Goal: Task Accomplishment & Management: Complete application form

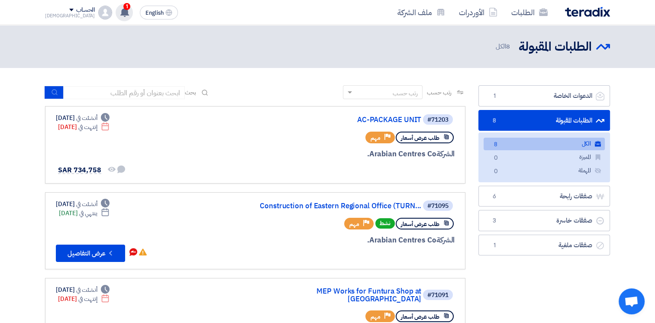
click at [120, 11] on use at bounding box center [124, 12] width 9 height 10
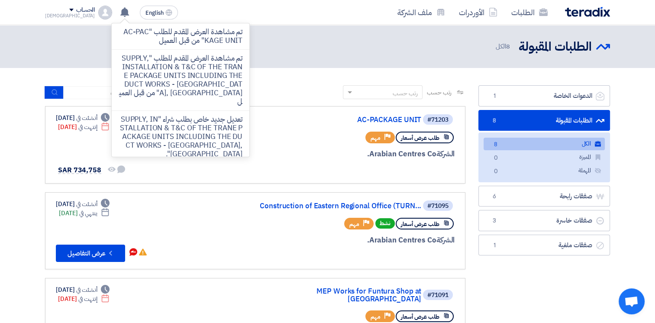
click at [302, 96] on div "رتب حسب رتب حسب بحث" at bounding box center [255, 95] width 421 height 21
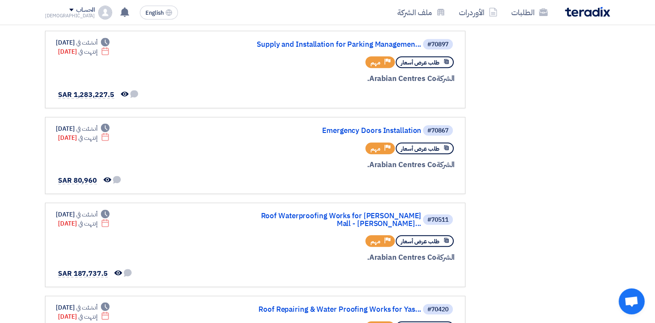
scroll to position [650, 0]
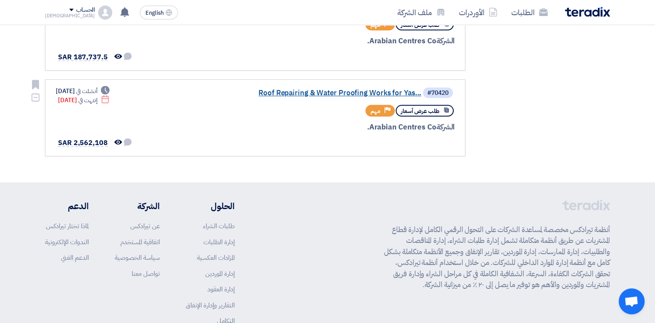
click at [345, 89] on link "Roof Repairing & Water Proofing Works for Yas..." at bounding box center [334, 93] width 173 height 8
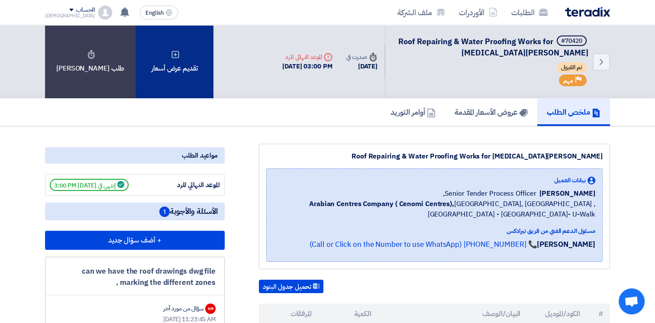
click at [187, 59] on div "تقديم عرض أسعار" at bounding box center [175, 61] width 78 height 73
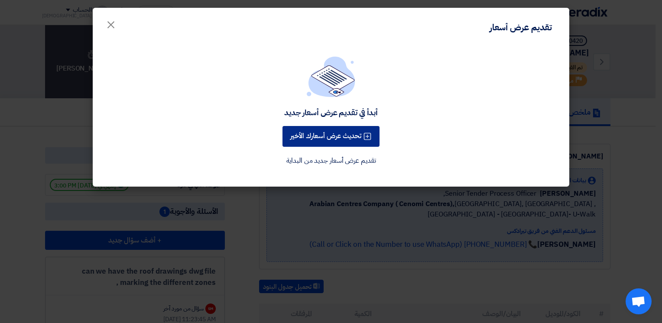
click at [341, 138] on button "تحديث عرض أسعارك الأخير" at bounding box center [330, 136] width 97 height 21
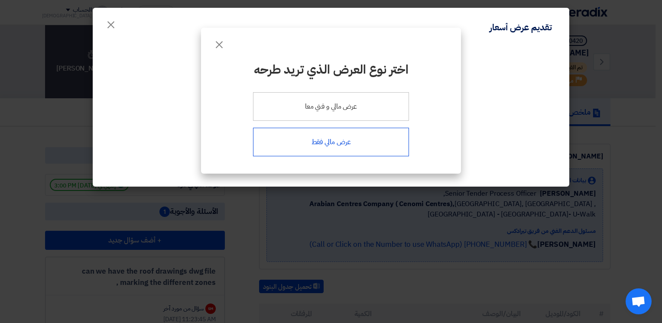
click at [332, 147] on div "عرض مالي فقط" at bounding box center [331, 142] width 156 height 29
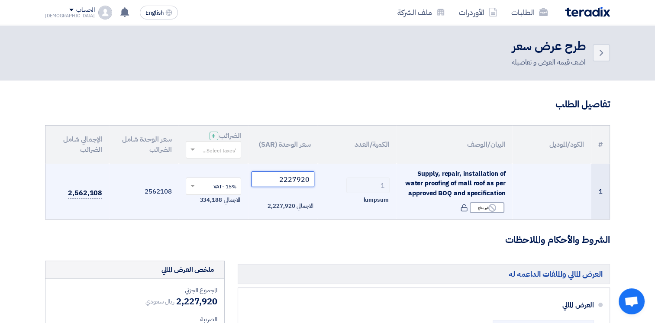
drag, startPoint x: 284, startPoint y: 179, endPoint x: 323, endPoint y: 178, distance: 38.6
click at [323, 178] on tr "1 Supply, repair, installation of water proofing of mall roof as per approved B…" at bounding box center [327, 192] width 565 height 56
paste input "138069"
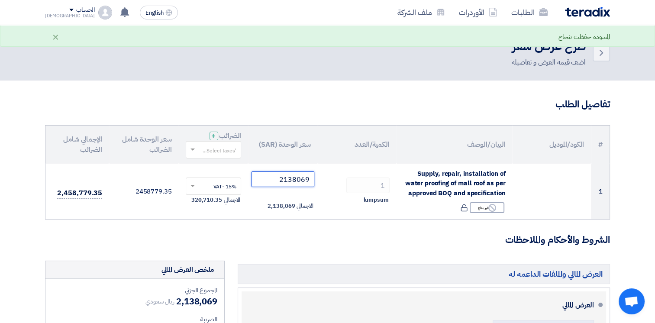
type input "2138069"
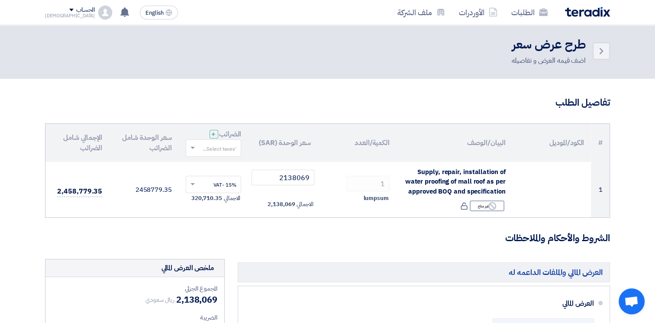
drag, startPoint x: 365, startPoint y: 214, endPoint x: 362, endPoint y: 223, distance: 9.2
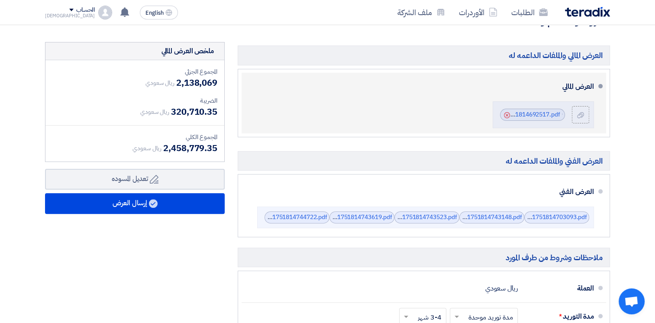
click at [333, 119] on div "العرض المالي File FEJTQR_Quotation_for_Roof_Repairing_Works_All_Parts__[MEDICAL…" at bounding box center [422, 103] width 346 height 54
click at [506, 114] on use at bounding box center [507, 115] width 6 height 6
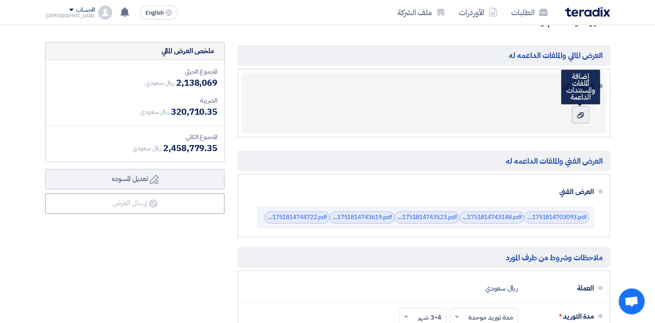
click at [586, 114] on div at bounding box center [581, 114] width 10 height 9
click at [0, 0] on input "file" at bounding box center [0, 0] width 0 height 0
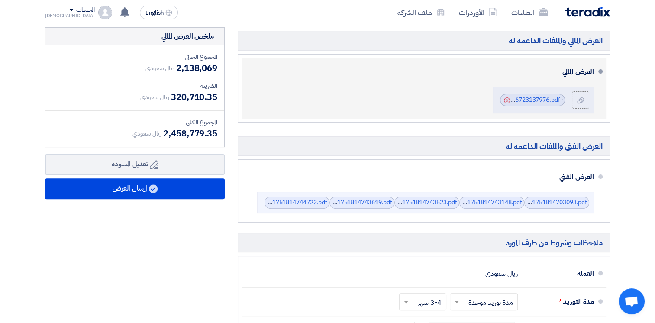
scroll to position [435, 0]
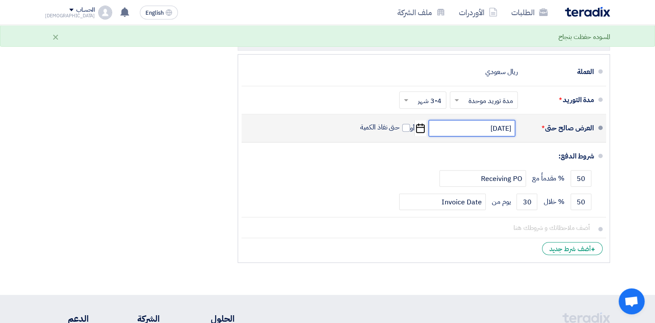
click at [475, 126] on input "[DATE]" at bounding box center [472, 128] width 87 height 16
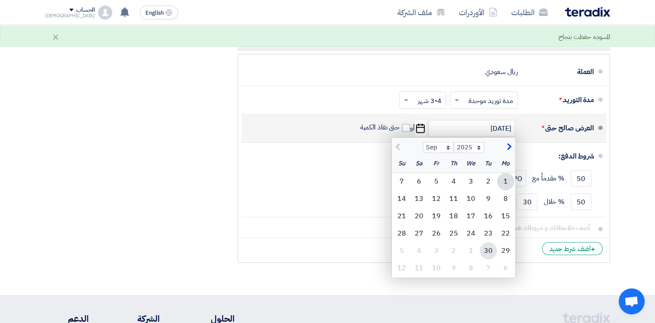
click at [487, 246] on div "30" at bounding box center [488, 250] width 17 height 17
type input "[DATE]"
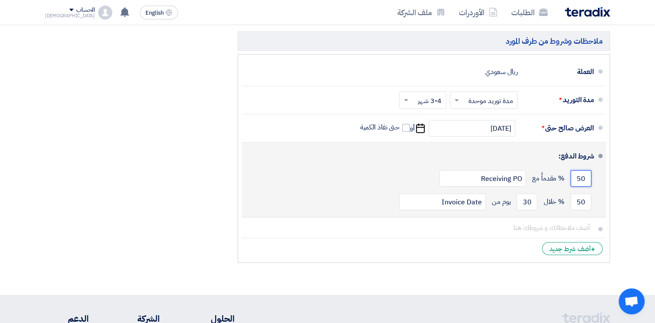
drag, startPoint x: 585, startPoint y: 177, endPoint x: 573, endPoint y: 177, distance: 12.6
click at [573, 177] on input "50" at bounding box center [581, 178] width 21 height 16
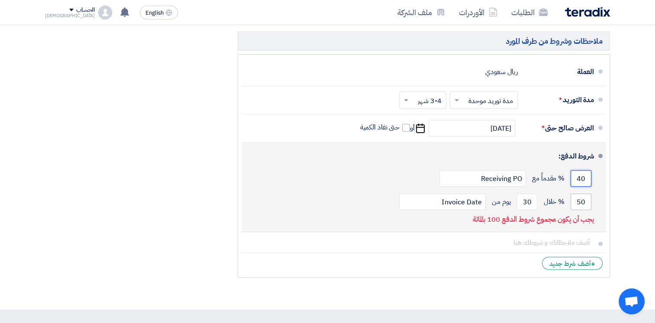
type input "40"
drag, startPoint x: 579, startPoint y: 198, endPoint x: 565, endPoint y: 200, distance: 14.4
click at [565, 200] on div "50 % خلال 30 يوم من Invoice Date" at bounding box center [422, 201] width 346 height 23
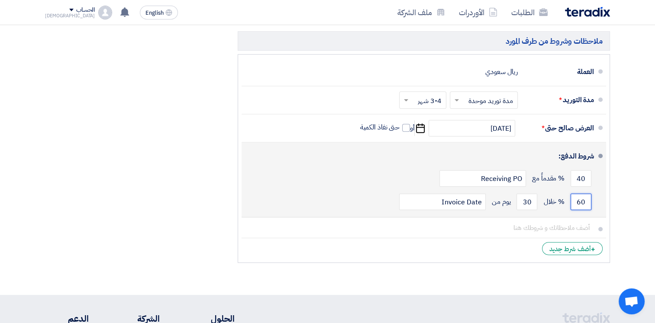
type input "60"
click at [579, 187] on div "40 % مقدماً مع Receiving PO" at bounding box center [422, 178] width 346 height 23
click at [581, 181] on input "40" at bounding box center [581, 178] width 21 height 16
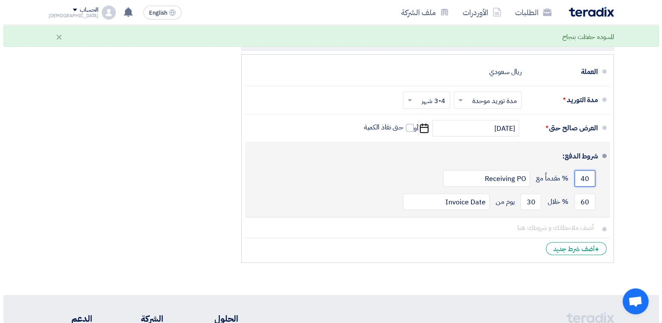
scroll to position [219, 0]
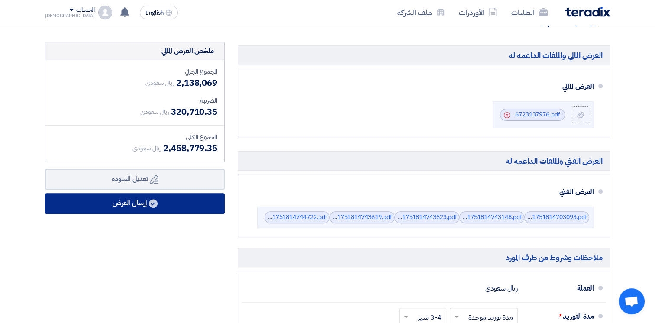
click at [162, 204] on button "إرسال العرض" at bounding box center [135, 203] width 180 height 21
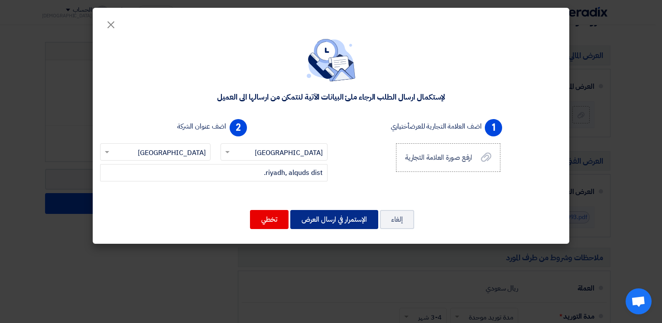
click at [341, 219] on button "الإستمرار في ارسال العرض" at bounding box center [334, 219] width 88 height 19
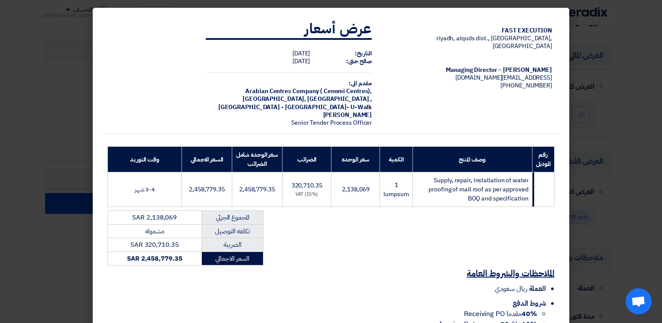
scroll to position [228, 0]
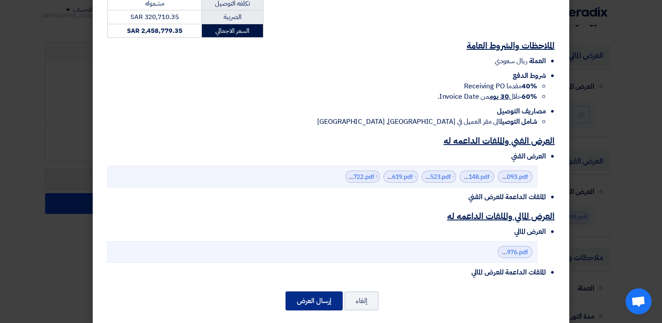
click at [324, 296] on button "إرسال العرض" at bounding box center [314, 301] width 57 height 19
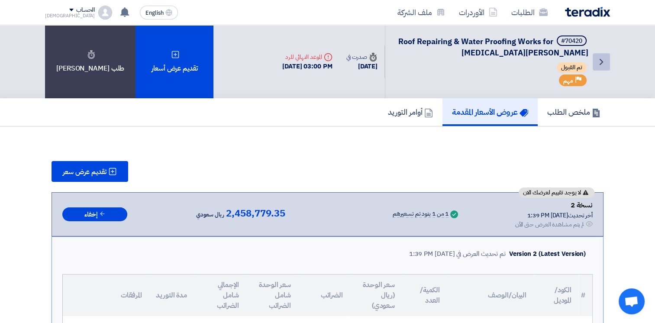
click at [598, 59] on icon "Back" at bounding box center [602, 62] width 10 height 10
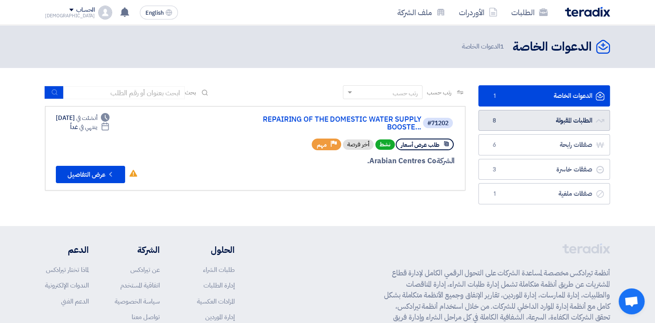
click at [550, 116] on link "الطلبات المقبولة الطلبات المقبولة 8" at bounding box center [545, 120] width 132 height 21
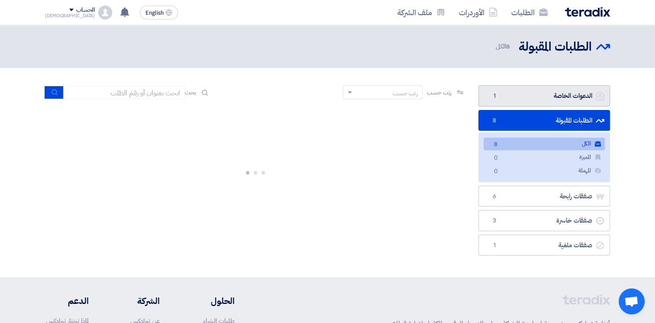
click at [555, 95] on link "الدعوات الخاصة الدعوات الخاصة 1" at bounding box center [545, 95] width 132 height 21
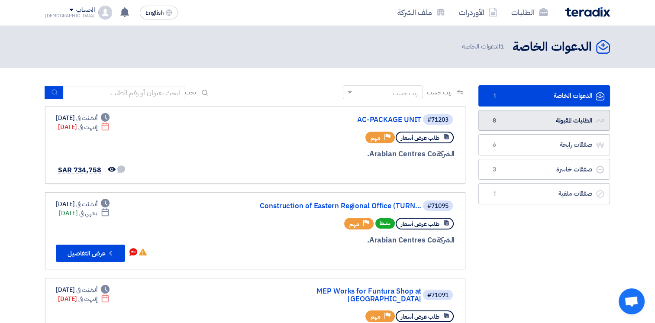
click at [545, 120] on link "الطلبات المقبولة الطلبات المقبولة 8" at bounding box center [545, 120] width 132 height 21
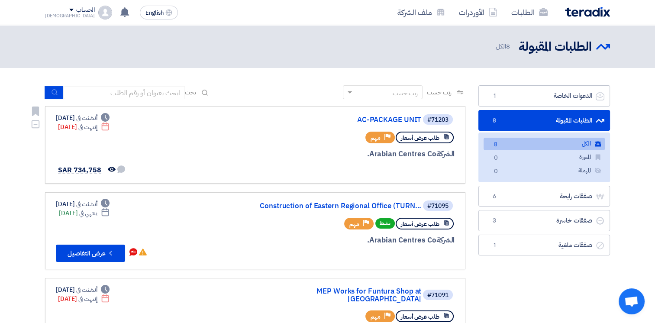
scroll to position [217, 0]
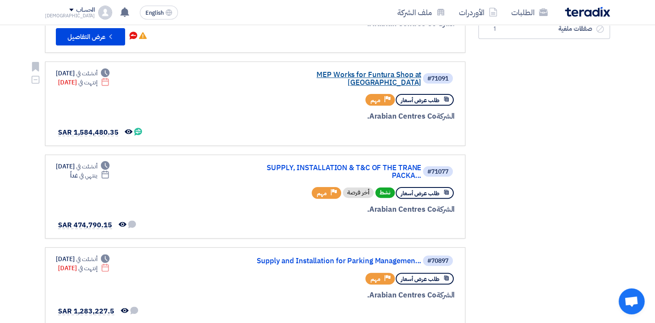
click at [336, 71] on link "MEP Works for Funtura Shop at [GEOGRAPHIC_DATA]" at bounding box center [334, 79] width 173 height 16
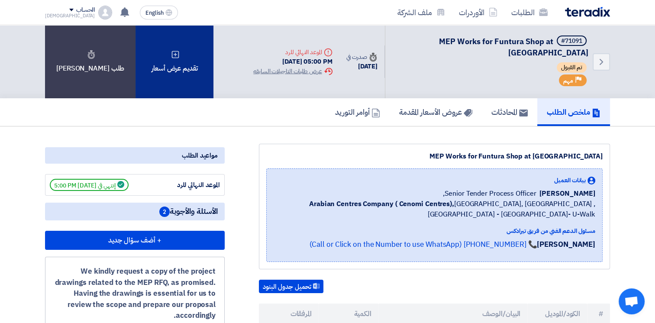
click at [175, 62] on div "تقديم عرض أسعار" at bounding box center [175, 61] width 78 height 73
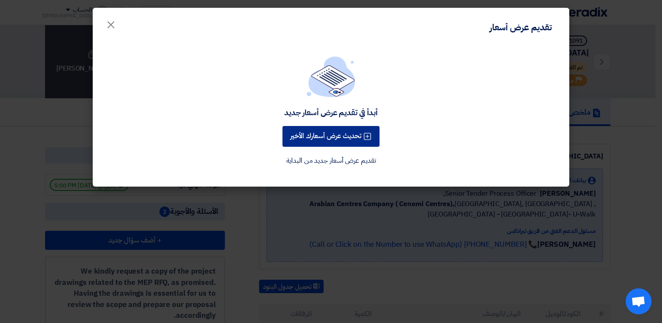
click at [328, 141] on button "تحديث عرض أسعارك الأخير" at bounding box center [330, 136] width 97 height 21
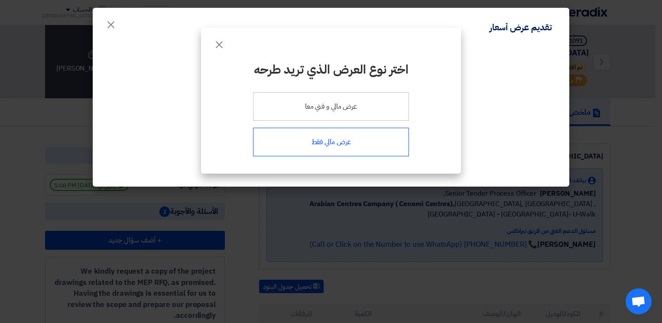
click at [334, 143] on div "عرض مالي فقط" at bounding box center [331, 142] width 156 height 29
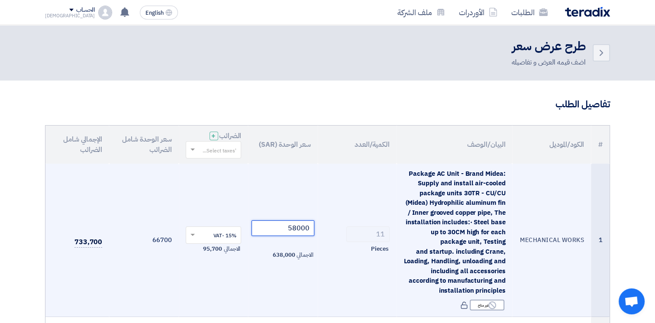
click at [348, 229] on tr "1 MECHANICAL WORKS Package AC Unit - Brand Midea: Supply and install air-cooled…" at bounding box center [327, 240] width 565 height 153
type input "6"
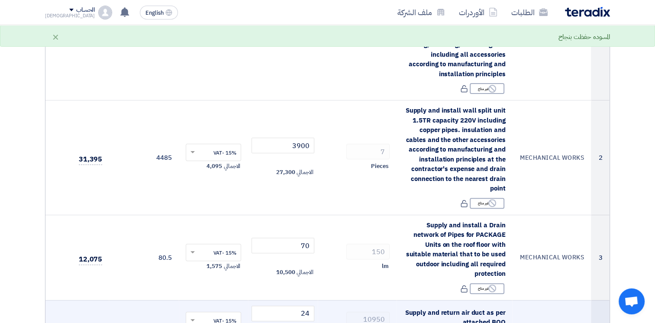
type input "56000"
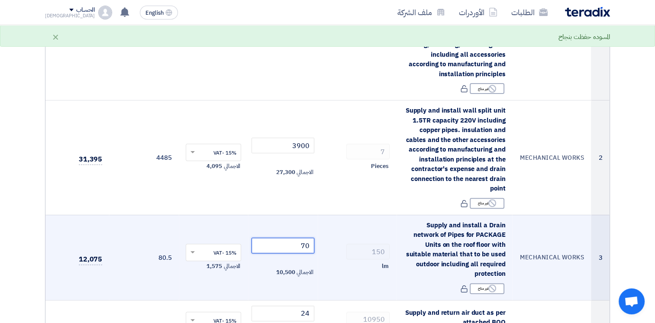
click at [300, 245] on input "70" at bounding box center [283, 246] width 63 height 16
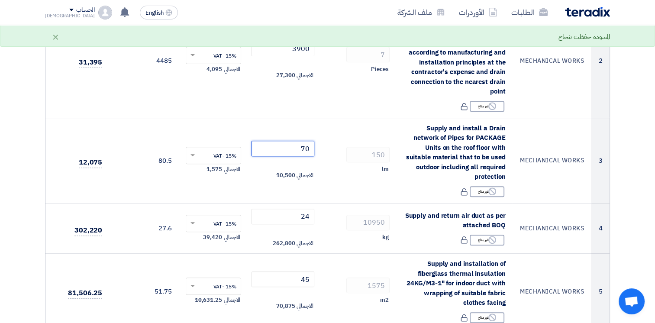
scroll to position [332, 0]
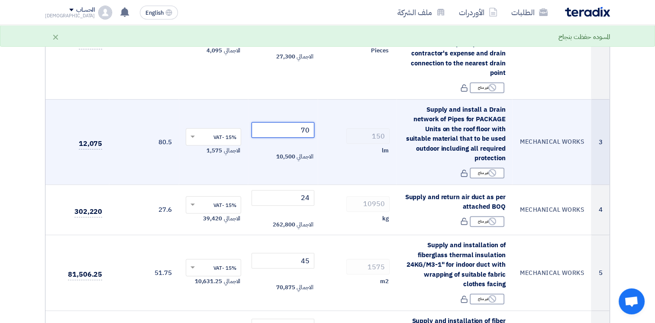
drag, startPoint x: 302, startPoint y: 130, endPoint x: 320, endPoint y: 129, distance: 18.6
click at [320, 129] on tr "3 MECHANICAL WORKS Supply and install a Drain network of Pipes for PACKAGE Unit…" at bounding box center [327, 141] width 565 height 85
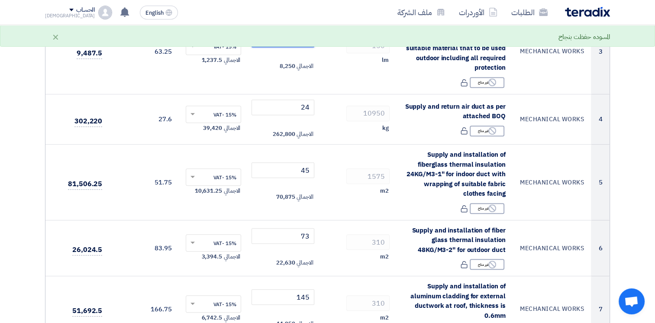
scroll to position [429, 0]
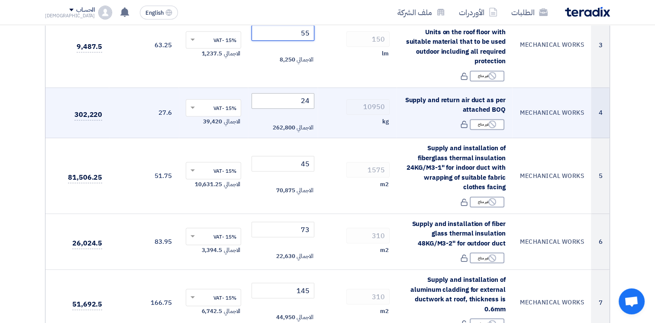
type input "55"
drag, startPoint x: 300, startPoint y: 101, endPoint x: 318, endPoint y: 102, distance: 18.2
click at [318, 102] on tr "4 MECHANICAL WORKS Supply and return air duct as per attached BOQ Reject غير مت…" at bounding box center [327, 113] width 565 height 51
drag, startPoint x: 296, startPoint y: 103, endPoint x: 318, endPoint y: 102, distance: 21.7
click at [318, 102] on td "23 الاجمالي 251,850" at bounding box center [283, 113] width 70 height 51
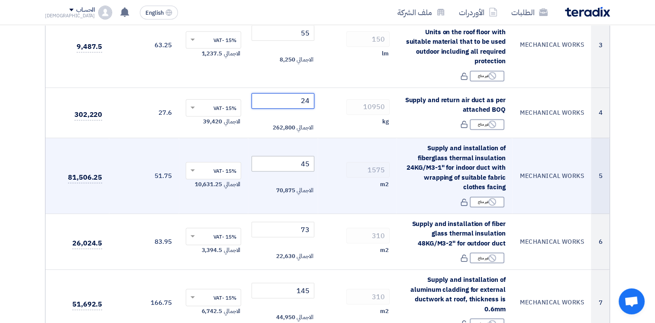
type input "24"
click at [285, 166] on input "45" at bounding box center [283, 164] width 63 height 16
drag, startPoint x: 298, startPoint y: 164, endPoint x: 331, endPoint y: 165, distance: 32.9
click at [331, 165] on tr "5 MECHANICAL WORKS Supply and installation of fiberglass thermal insulation 24K…" at bounding box center [327, 176] width 565 height 76
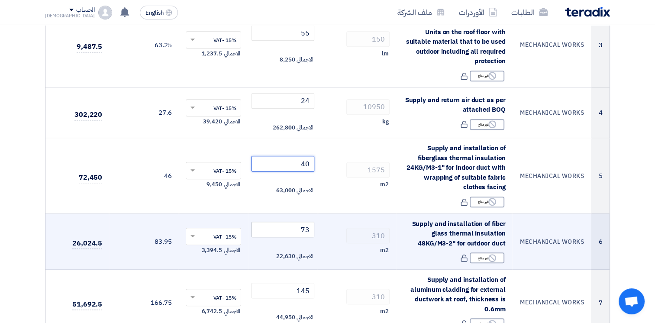
type input "40"
drag, startPoint x: 292, startPoint y: 232, endPoint x: 330, endPoint y: 233, distance: 38.1
click at [330, 233] on tr "6 MECHANICAL WORKS Supply and installation of fiber glass thermal insulation 48…" at bounding box center [327, 242] width 565 height 56
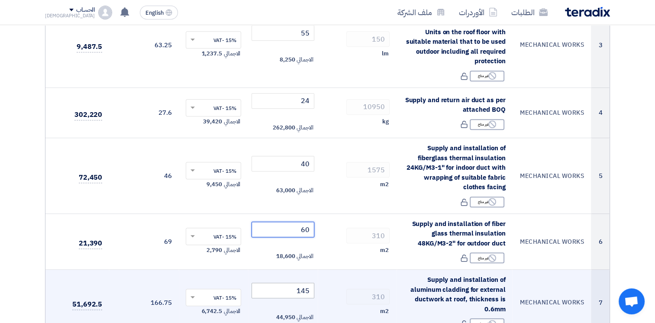
type input "60"
click at [279, 295] on input "145" at bounding box center [283, 291] width 63 height 16
drag, startPoint x: 285, startPoint y: 293, endPoint x: 331, endPoint y: 294, distance: 46.4
click at [331, 294] on tr "7 MECHANICAL WORKS Supply and installation of aluminum cladding for external du…" at bounding box center [327, 303] width 565 height 66
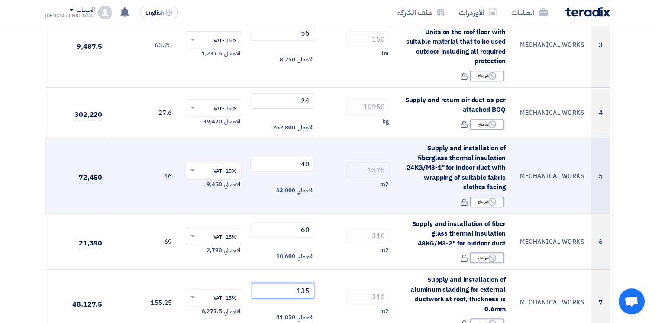
type input "135"
drag, startPoint x: 352, startPoint y: 202, endPoint x: 352, endPoint y: 207, distance: 4.8
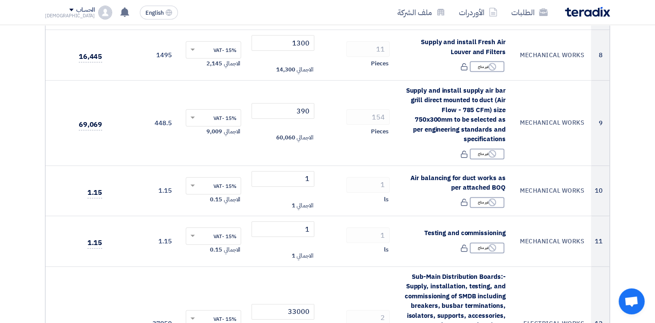
scroll to position [738, 0]
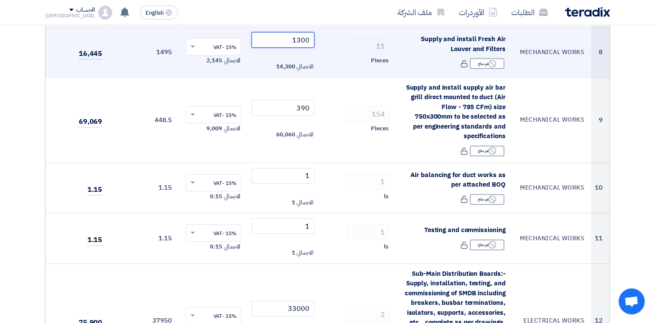
drag, startPoint x: 289, startPoint y: 43, endPoint x: 314, endPoint y: 39, distance: 25.5
click at [314, 39] on input "1300" at bounding box center [283, 40] width 63 height 16
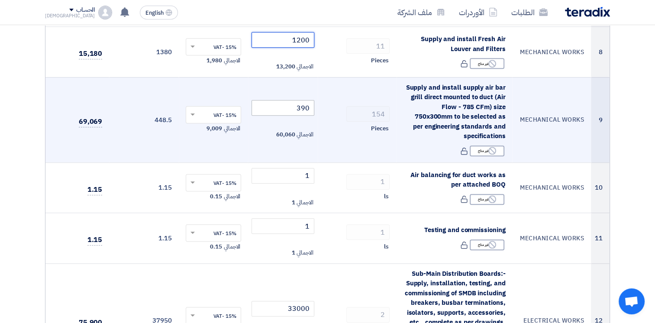
type input "1200"
click at [282, 106] on input "390" at bounding box center [283, 108] width 63 height 16
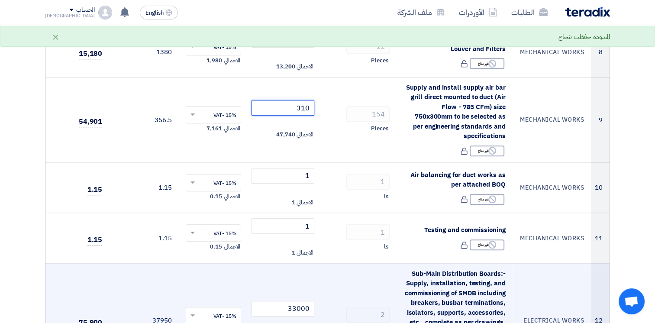
type input "310"
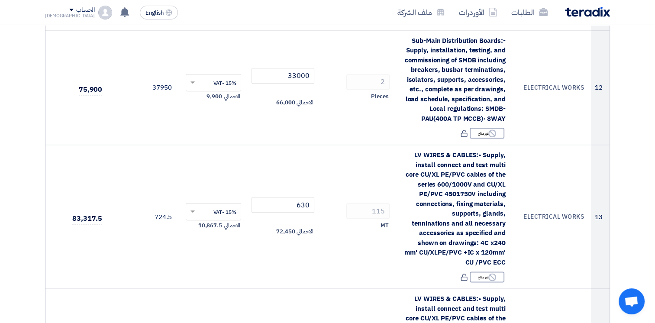
scroll to position [983, 0]
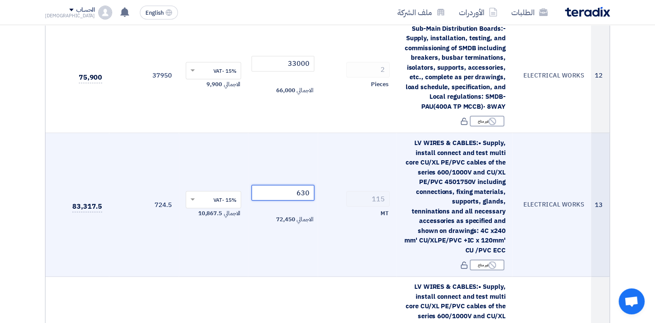
drag, startPoint x: 291, startPoint y: 186, endPoint x: 328, endPoint y: 187, distance: 37.7
click at [328, 187] on tr "13 ELECTRICAL WORKS LV WIRES & CABLES:• Supply, install connect and test multi …" at bounding box center [327, 205] width 565 height 144
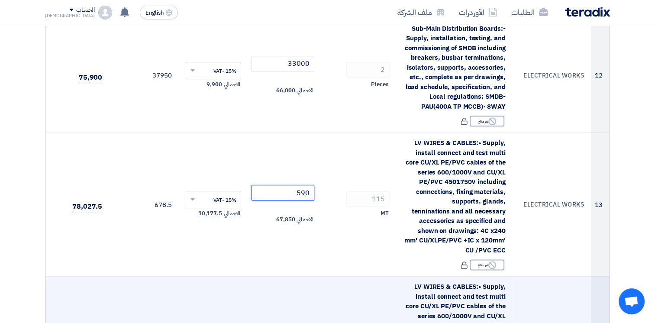
type input "590"
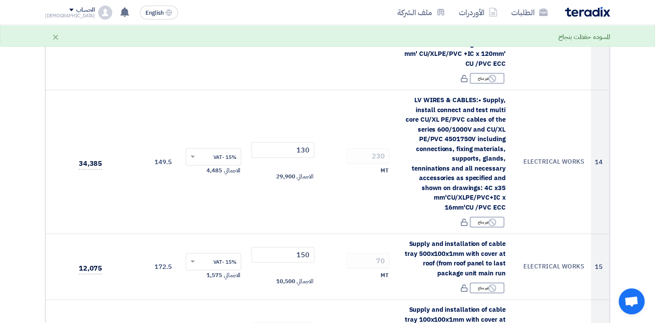
scroll to position [1189, 0]
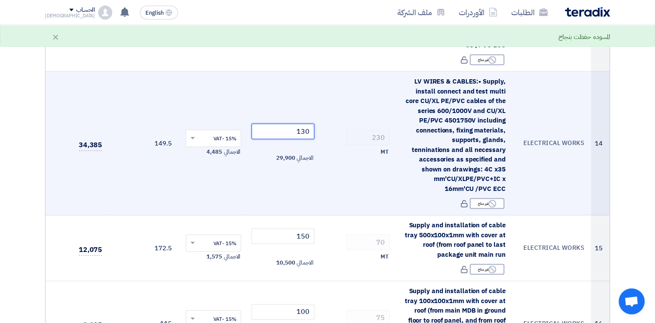
drag, startPoint x: 299, startPoint y: 120, endPoint x: 321, endPoint y: 126, distance: 23.5
click at [321, 126] on tr "14 ELECTRICAL WORKS LV WIRES & CABLES:• Supply, install connect and test multi …" at bounding box center [327, 143] width 565 height 144
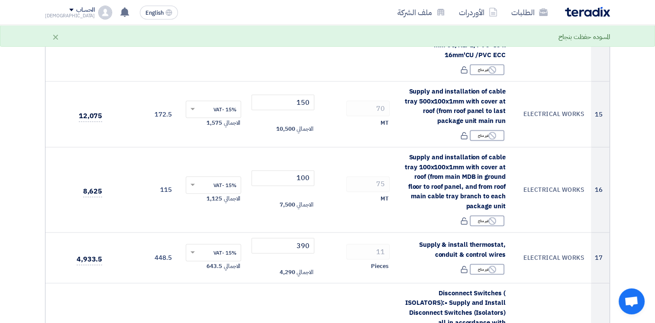
scroll to position [1329, 0]
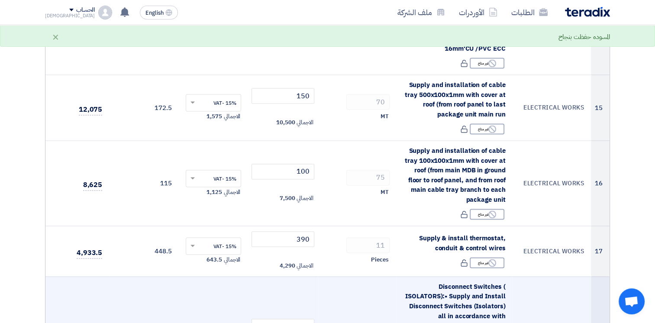
type input "125"
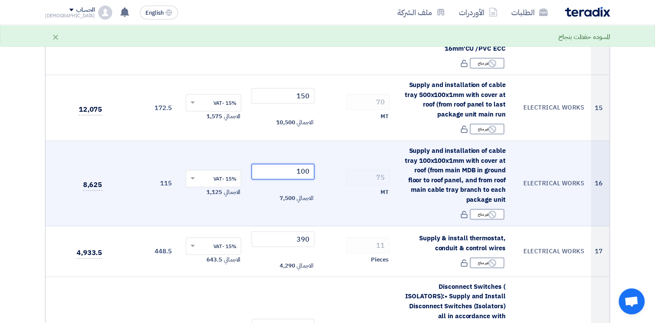
drag, startPoint x: 292, startPoint y: 162, endPoint x: 322, endPoint y: 163, distance: 29.9
click at [322, 163] on tr "16 ELECTRICAL WORKS Supply and installation of cable tray 100x100x1mm with cove…" at bounding box center [327, 183] width 565 height 85
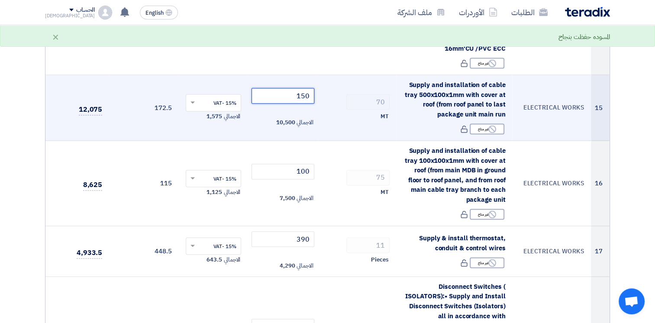
drag, startPoint x: 292, startPoint y: 84, endPoint x: 331, endPoint y: 88, distance: 39.6
click at [331, 88] on tr "15 ELECTRICAL WORKS Supply and installation of cable tray 500x100x1mm with cove…" at bounding box center [327, 108] width 565 height 66
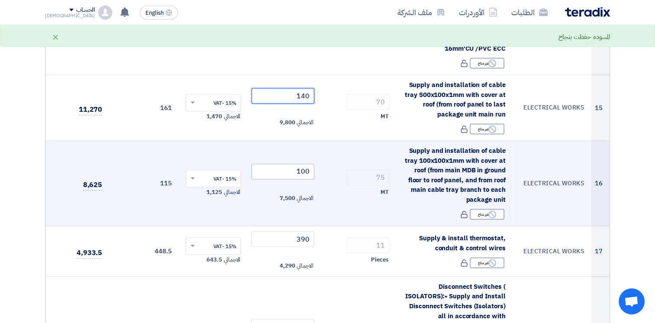
type input "140"
click at [283, 164] on input "100" at bounding box center [283, 172] width 63 height 16
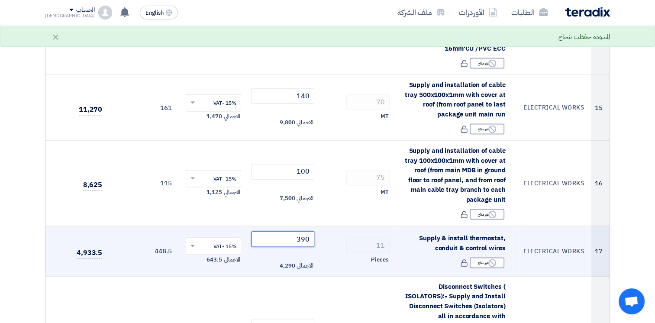
drag, startPoint x: 279, startPoint y: 229, endPoint x: 332, endPoint y: 232, distance: 53.8
click at [332, 232] on tr "17 ELECTRICAL WORKS Supply & install thermostat, conduit & control wires Reject…" at bounding box center [327, 251] width 565 height 51
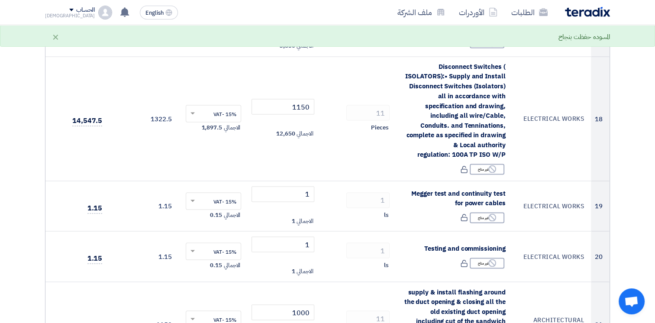
scroll to position [1553, 0]
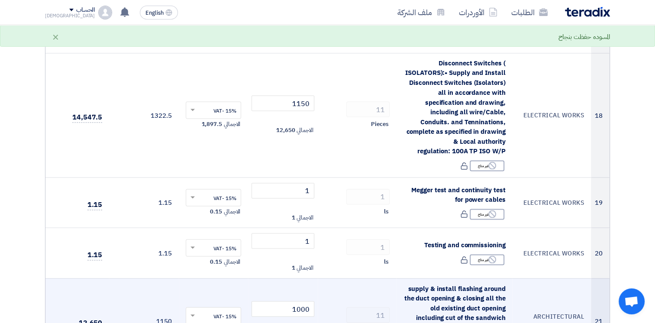
type input "350"
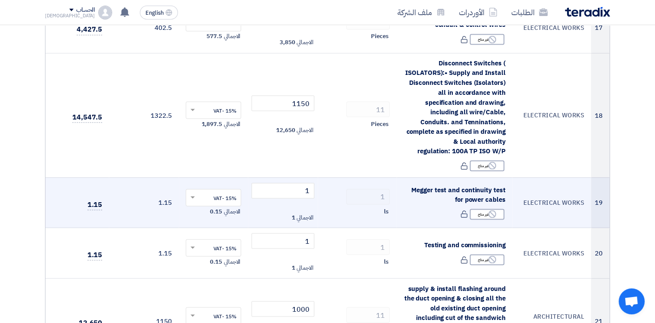
scroll to position [1769, 0]
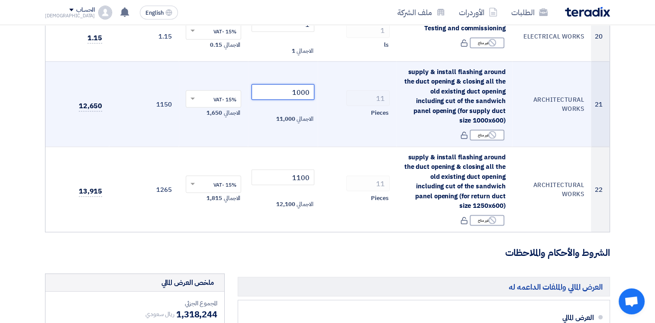
click at [348, 81] on tr "21 ARCHITECTURAL WORKS supply & install flashing around the duct opening & clos…" at bounding box center [327, 104] width 565 height 85
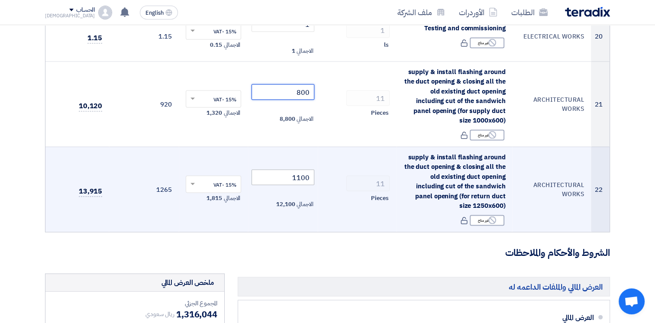
type input "800"
click at [346, 170] on tr "22 ARCHITECTURAL WORKS supply & install flashing around the duct opening & clos…" at bounding box center [327, 189] width 565 height 85
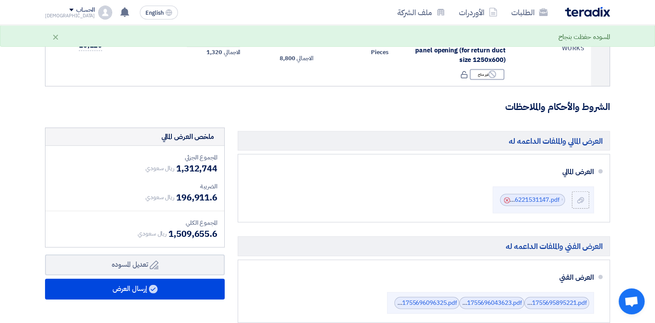
scroll to position [1934, 0]
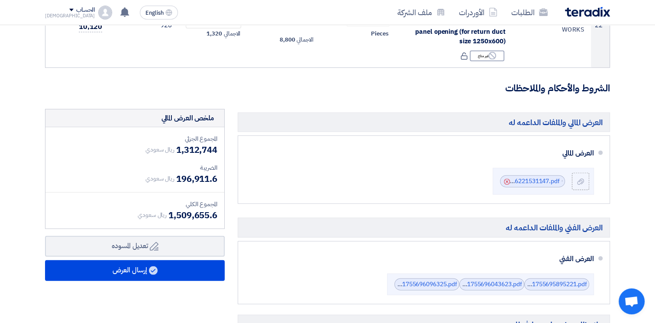
type input "800"
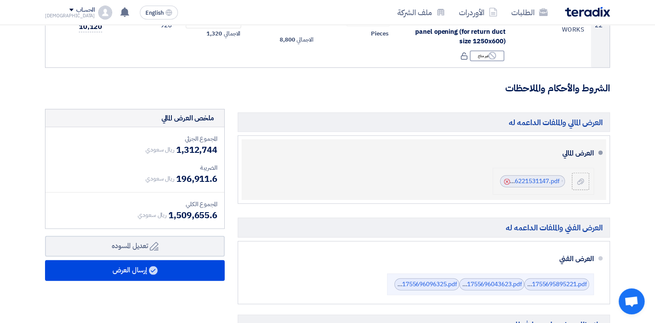
click at [507, 179] on use at bounding box center [507, 182] width 6 height 6
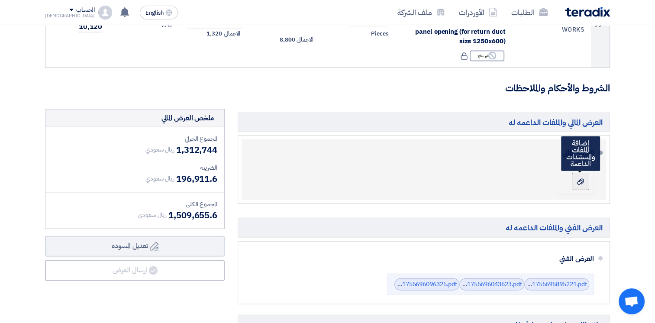
click at [578, 178] on icon at bounding box center [581, 181] width 7 height 7
click at [0, 0] on input "file" at bounding box center [0, 0] width 0 height 0
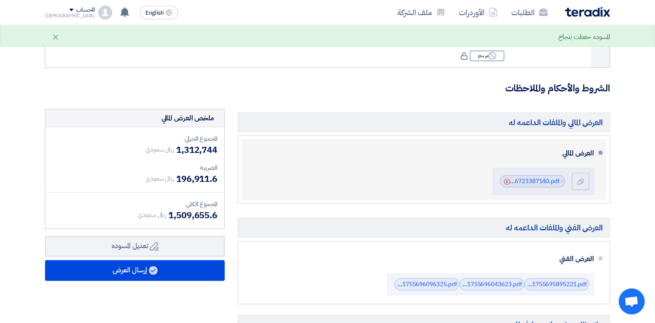
scroll to position [2151, 0]
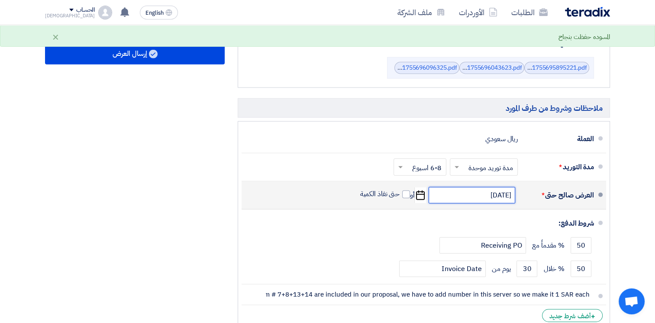
click at [482, 187] on input "[DATE]" at bounding box center [472, 195] width 87 height 16
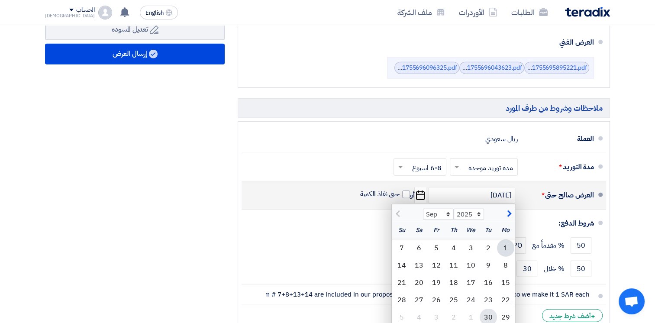
click at [489, 309] on div "30" at bounding box center [488, 317] width 17 height 17
type input "[DATE]"
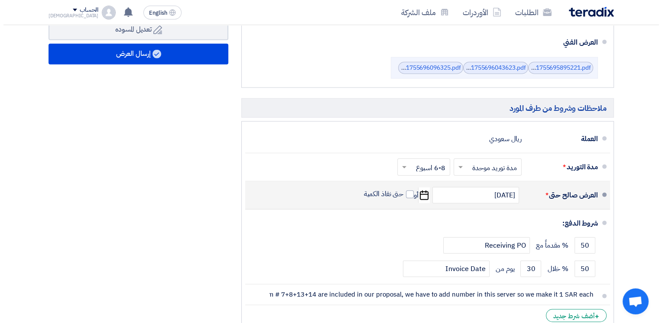
scroll to position [1934, 0]
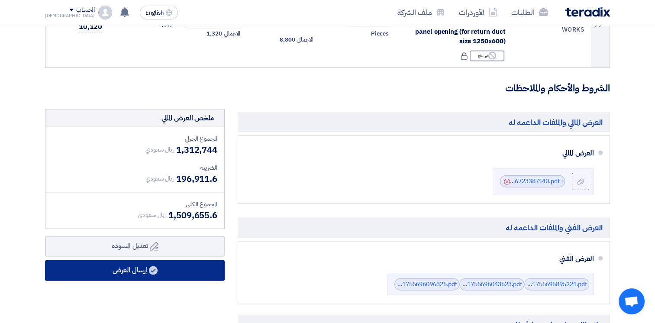
click at [149, 261] on button "إرسال العرض" at bounding box center [135, 270] width 180 height 21
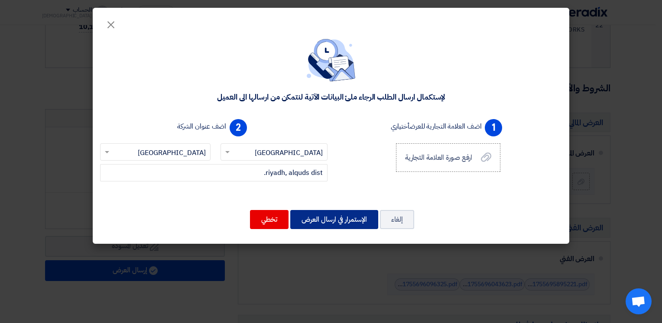
click at [344, 221] on button "الإستمرار في ارسال العرض" at bounding box center [334, 219] width 88 height 19
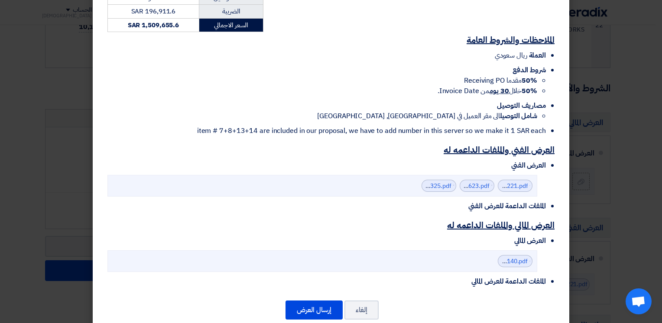
scroll to position [1314, 0]
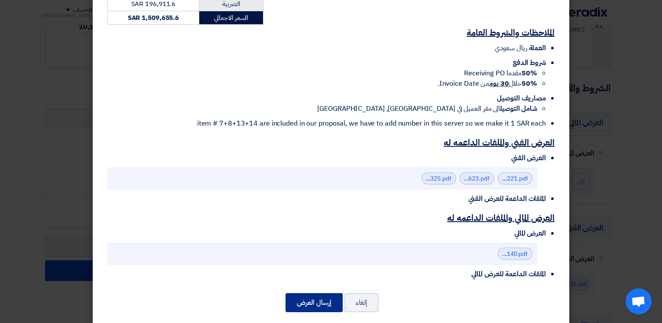
click at [313, 293] on button "إرسال العرض" at bounding box center [314, 302] width 57 height 19
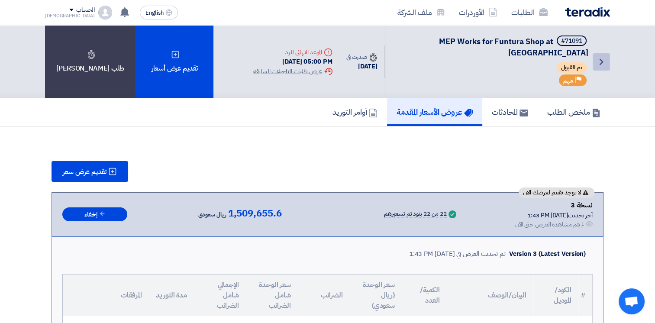
click at [600, 62] on icon "Back" at bounding box center [602, 62] width 10 height 10
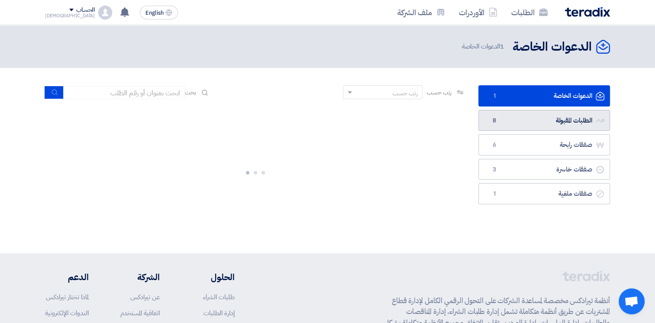
click at [562, 120] on link "الطلبات المقبولة الطلبات المقبولة 8" at bounding box center [545, 120] width 132 height 21
